Goal: Task Accomplishment & Management: Manage account settings

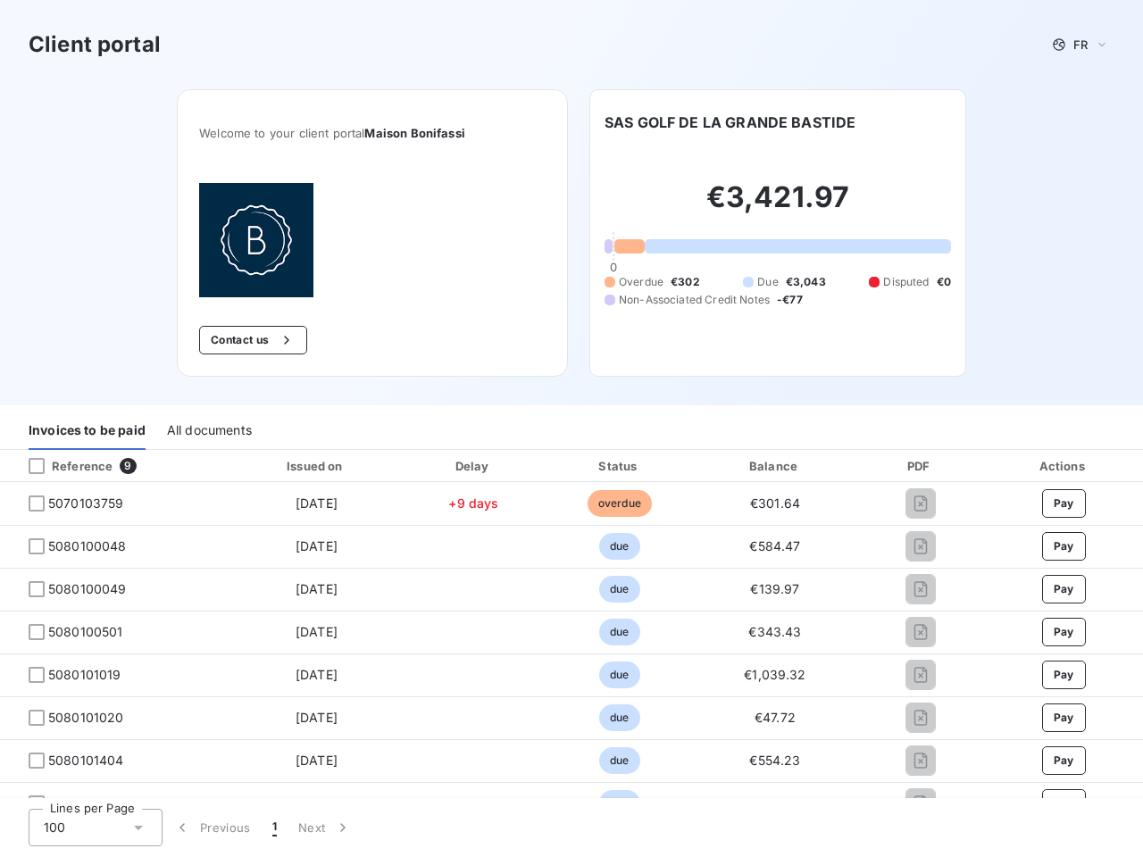
click at [572, 429] on div "Invoices to be paid All documents" at bounding box center [571, 432] width 1143 height 38
click at [1074, 45] on span "FR" at bounding box center [1081, 45] width 14 height 14
click at [244, 340] on button "Contact us" at bounding box center [253, 340] width 108 height 29
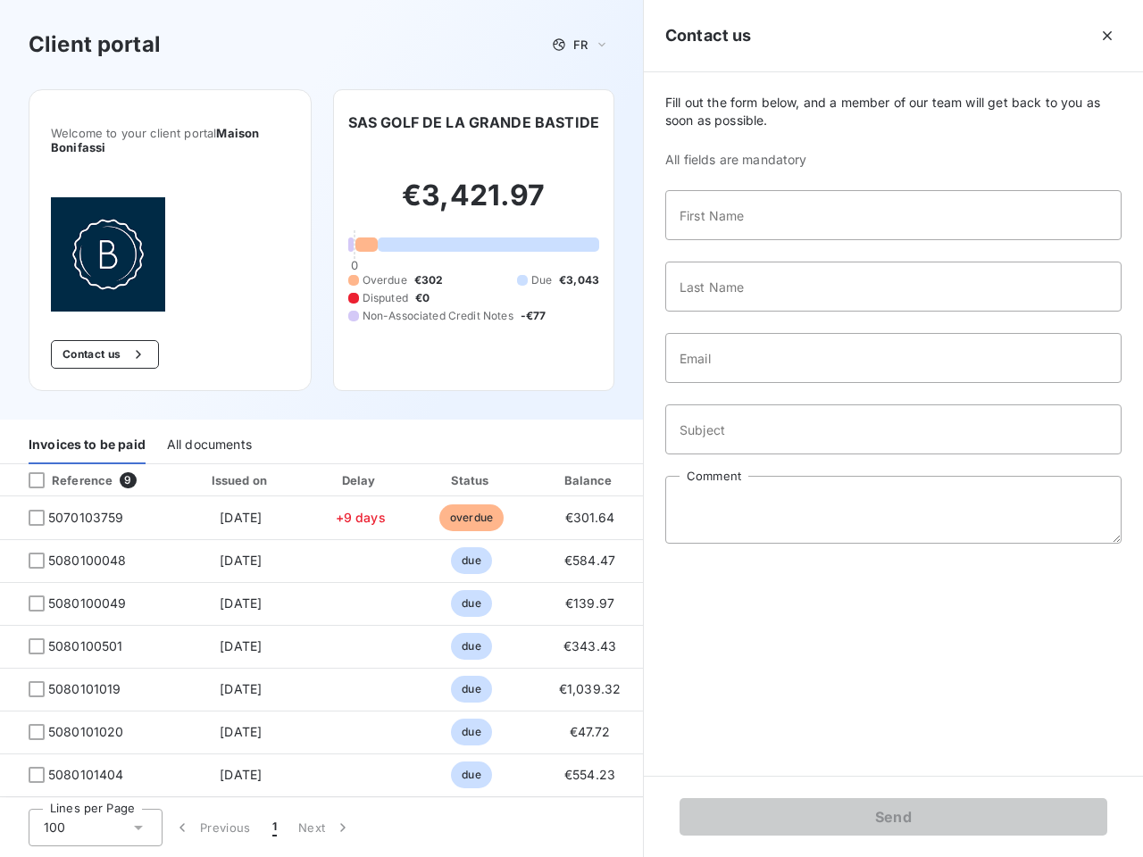
click at [87, 431] on div "Invoices to be paid" at bounding box center [87, 446] width 117 height 38
click at [208, 431] on div "All documents" at bounding box center [209, 446] width 85 height 38
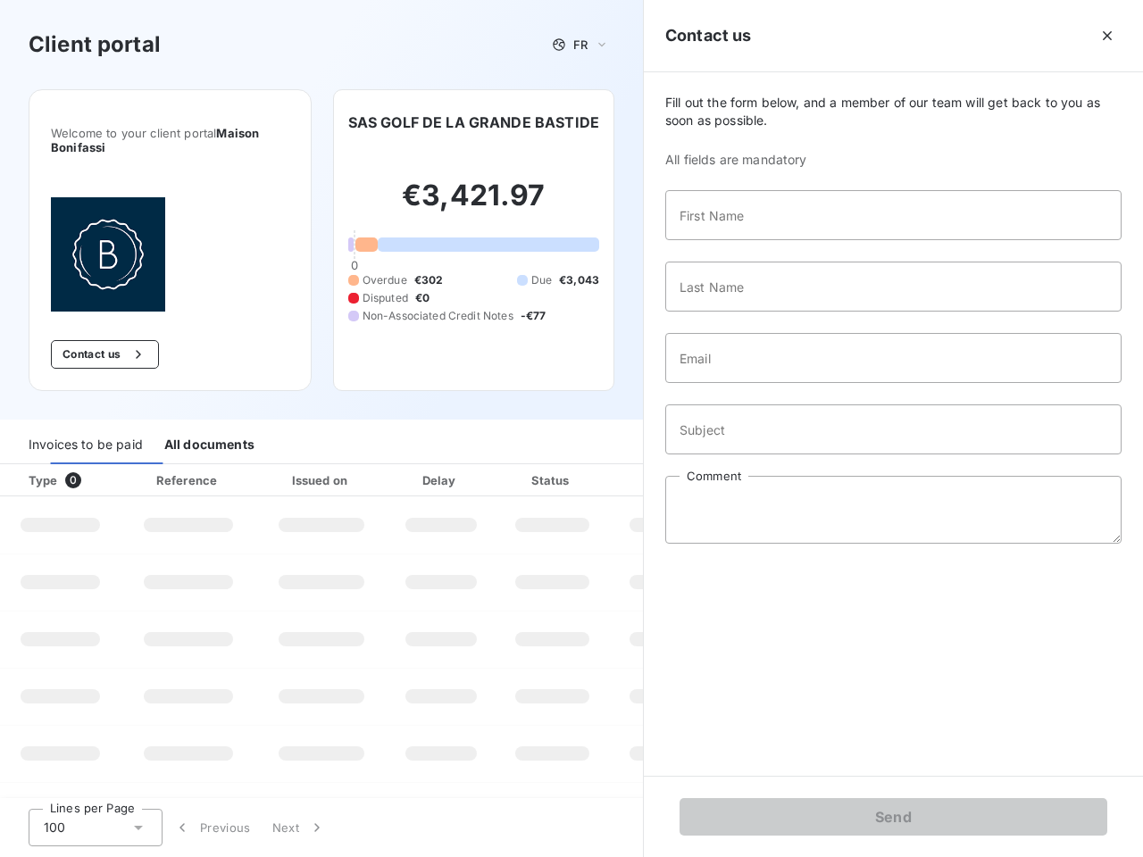
click at [113, 466] on th "Type 0" at bounding box center [60, 480] width 121 height 32
click at [37, 466] on th "Type 0" at bounding box center [60, 480] width 121 height 32
click at [312, 466] on th "Issued on" at bounding box center [321, 480] width 130 height 32
click at [467, 466] on th "Delay" at bounding box center [441, 480] width 109 height 32
